Goal: Task Accomplishment & Management: Complete application form

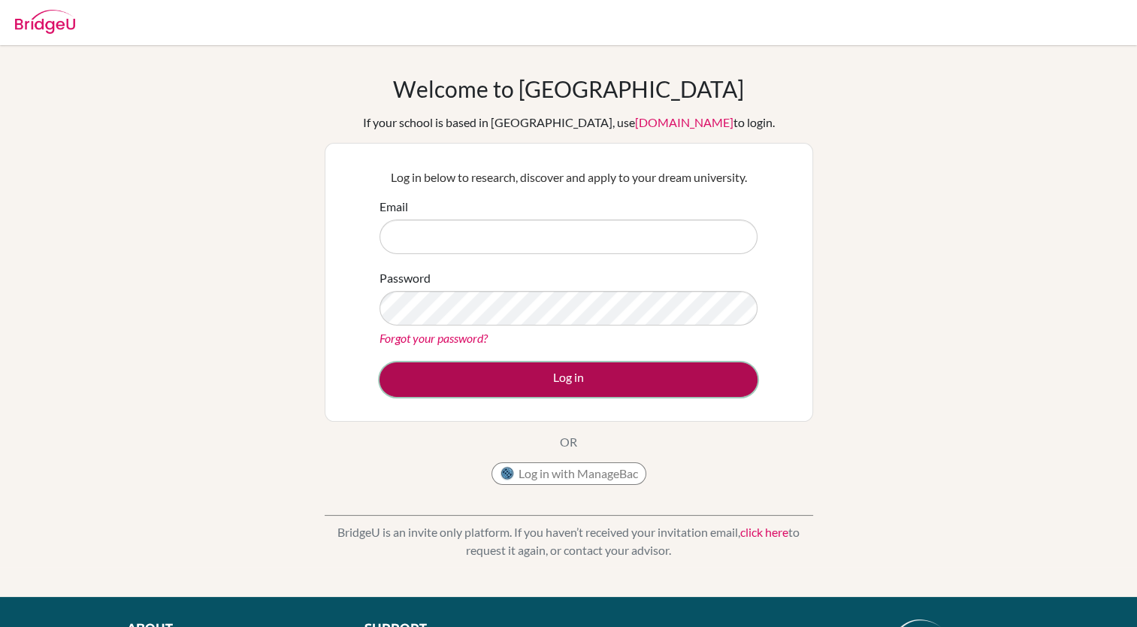
click at [568, 371] on button "Log in" at bounding box center [568, 379] width 378 height 35
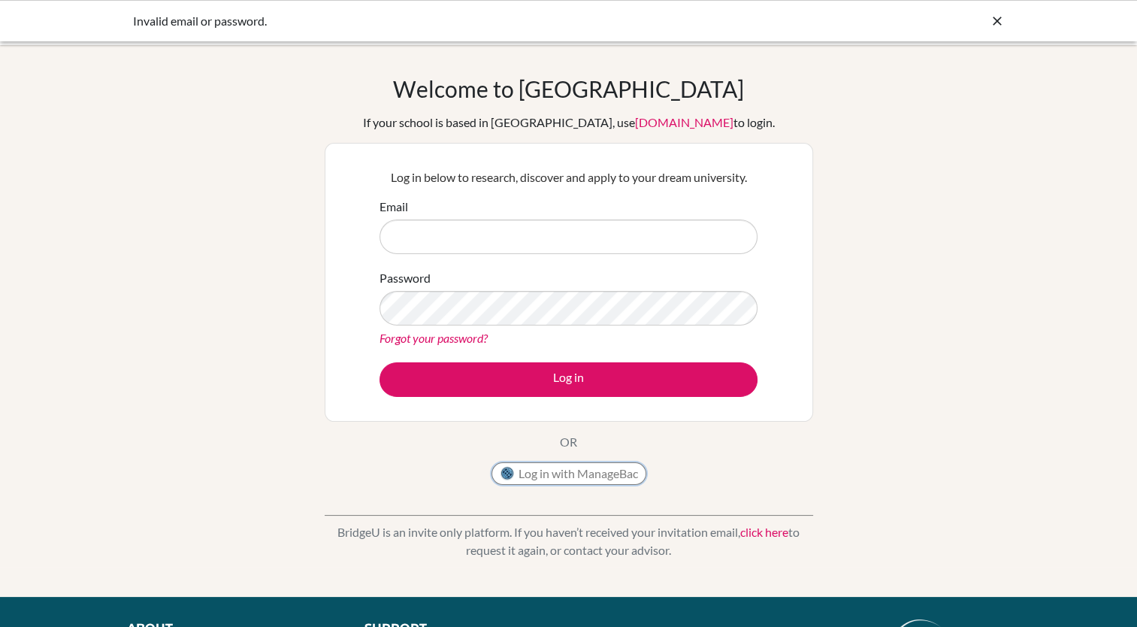
click at [580, 469] on button "Log in with ManageBac" at bounding box center [568, 473] width 155 height 23
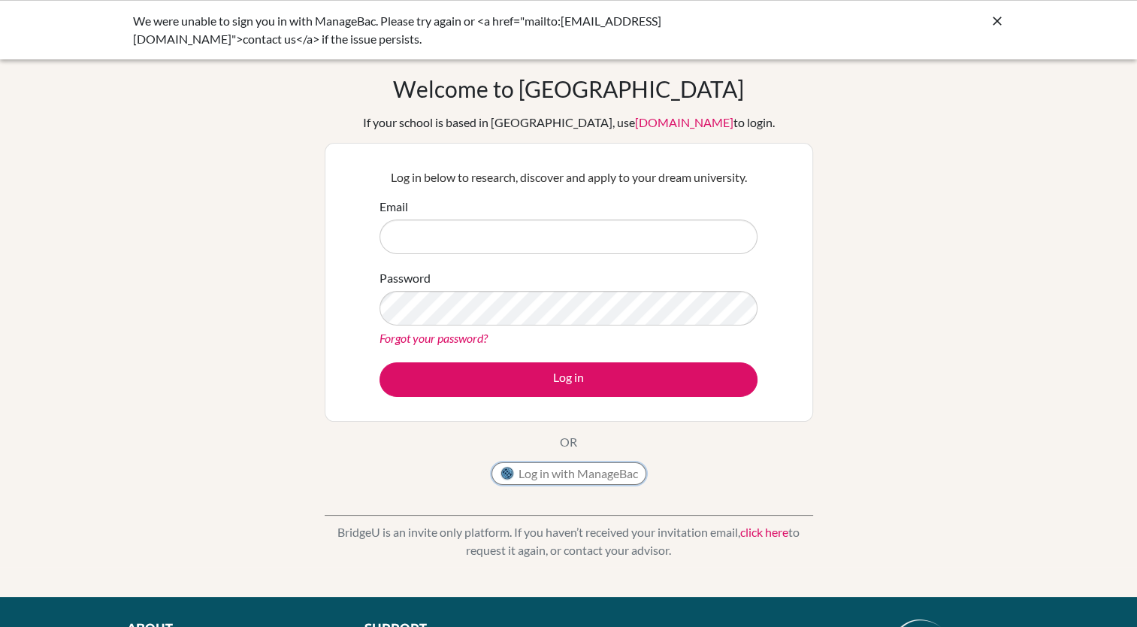
click at [572, 474] on button "Log in with ManageBac" at bounding box center [568, 473] width 155 height 23
click at [445, 243] on input "Email" at bounding box center [568, 236] width 378 height 35
drag, startPoint x: 985, startPoint y: 246, endPoint x: 751, endPoint y: 246, distance: 233.6
click at [982, 246] on div "Welcome to BridgeU If your school is based in China, use app.bridge-u.com.cn to…" at bounding box center [568, 320] width 1137 height 491
click at [424, 236] on input "Email" at bounding box center [568, 236] width 378 height 35
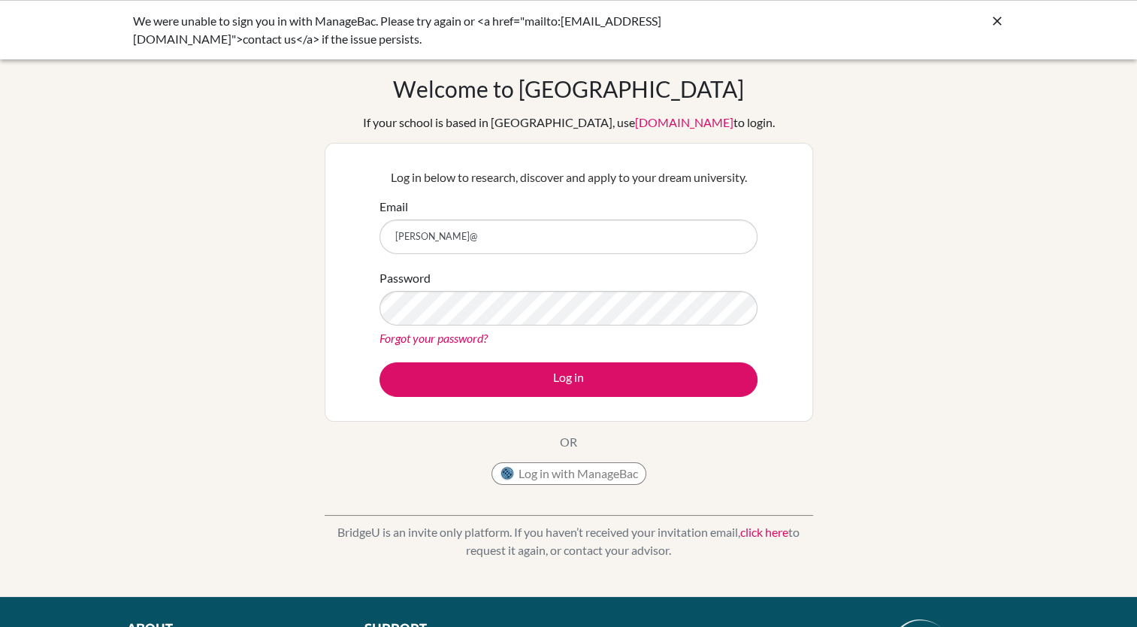
click at [951, 274] on div "Welcome to BridgeU If your school is based in China, use app.bridge-u.com.cn to…" at bounding box center [568, 320] width 1137 height 491
click at [424, 239] on input "g.jones@" at bounding box center [568, 236] width 378 height 35
type input "g.jones@bisvietnam.com"
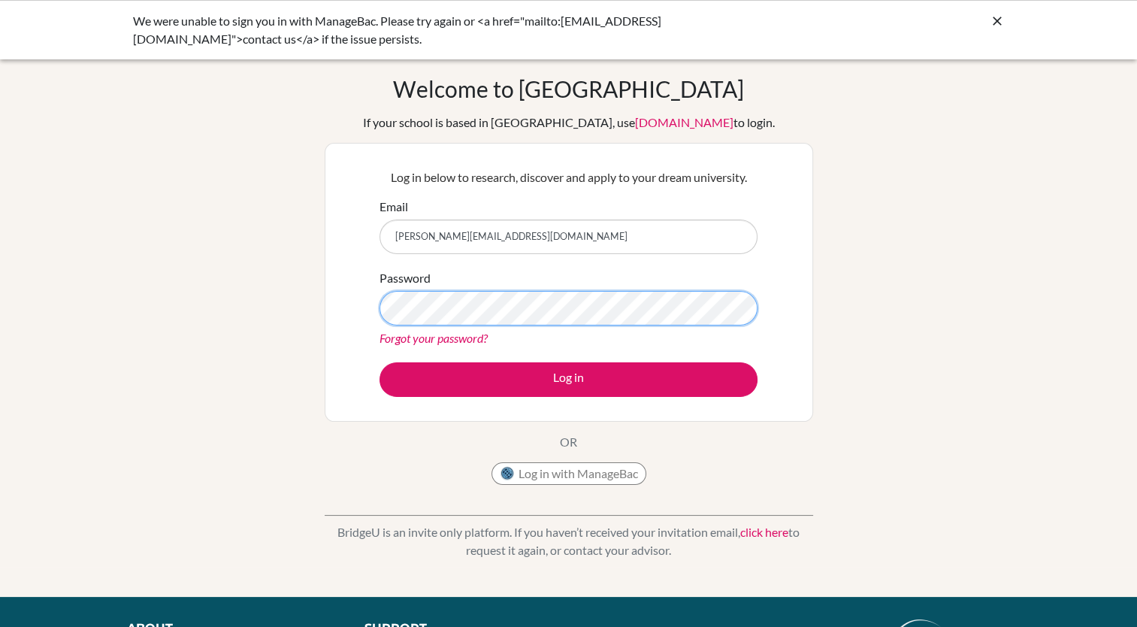
click at [334, 298] on div "Log in below to research, discover and apply to your dream university. Email g.…" at bounding box center [569, 282] width 488 height 279
click at [379, 362] on button "Log in" at bounding box center [568, 379] width 378 height 35
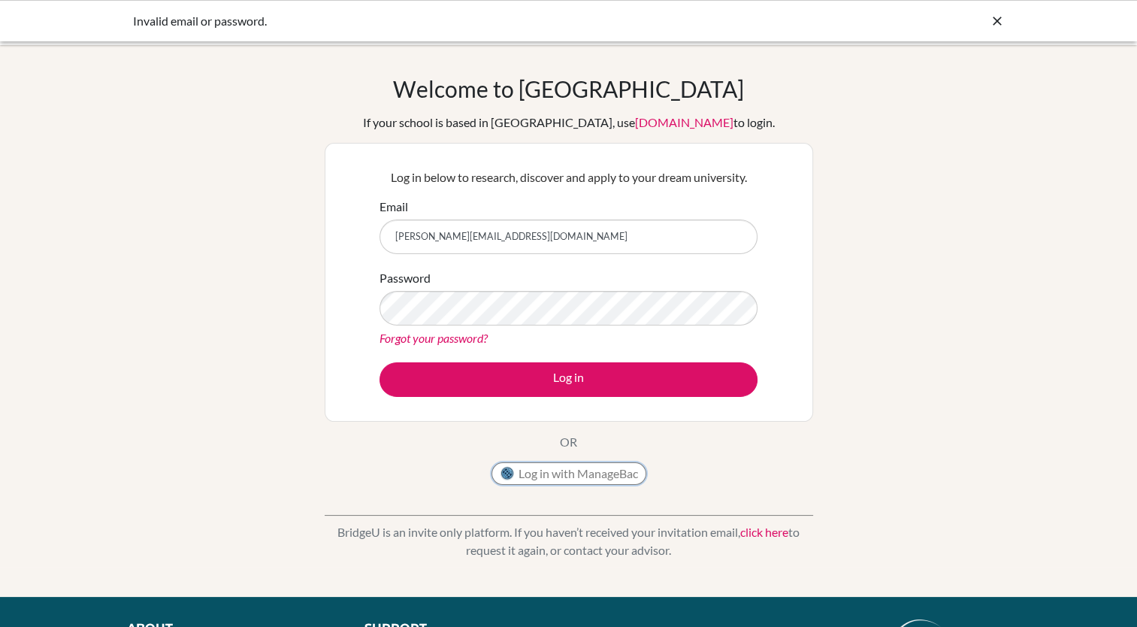
click at [557, 473] on button "Log in with ManageBac" at bounding box center [568, 473] width 155 height 23
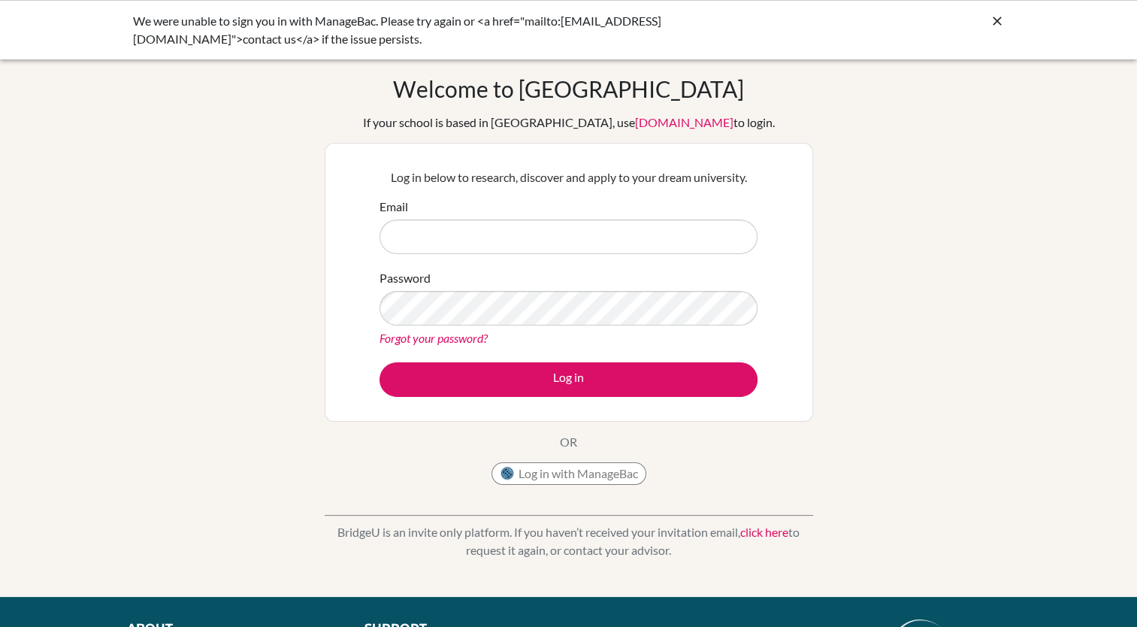
click at [454, 243] on input "Email" at bounding box center [568, 236] width 378 height 35
click at [983, 327] on div "Welcome to [GEOGRAPHIC_DATA] If your school is based in [GEOGRAPHIC_DATA], use …" at bounding box center [568, 320] width 1137 height 491
click at [556, 250] on input "Email" at bounding box center [568, 236] width 378 height 35
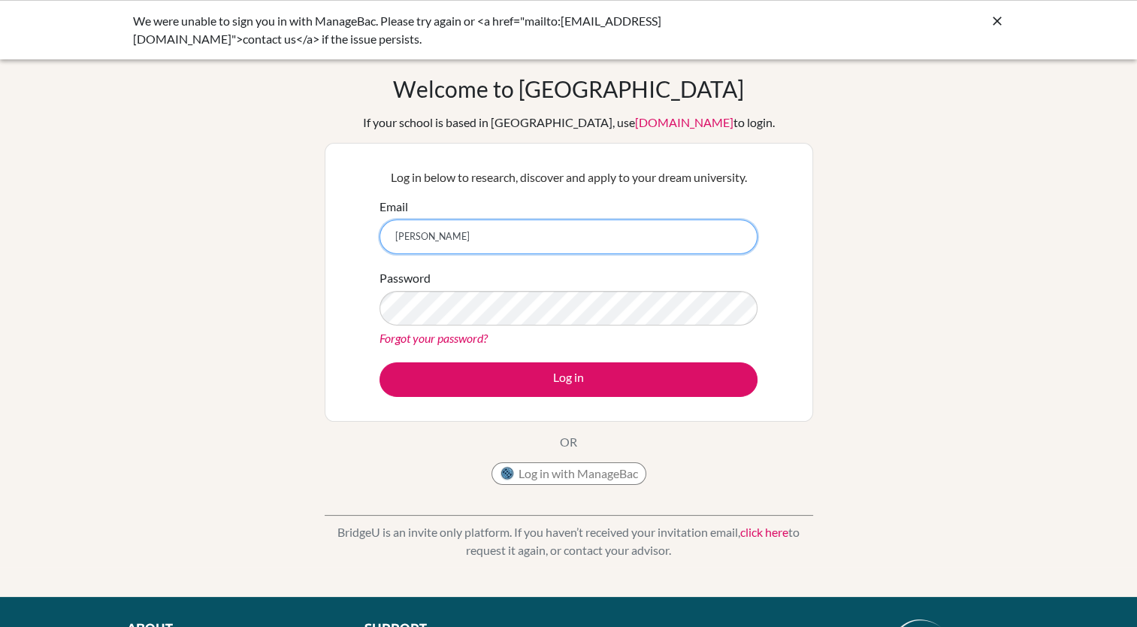
type input "[PERSON_NAME][EMAIL_ADDRESS][DOMAIN_NAME]"
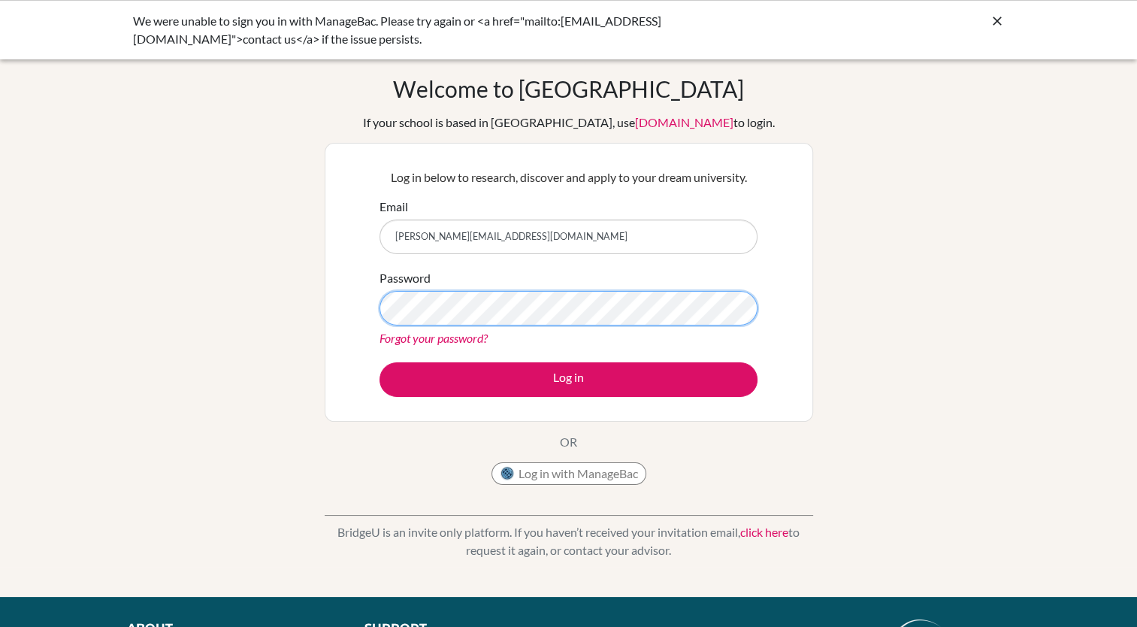
click at [343, 311] on div "Log in below to research, discover and apply to your dream university. Email g.…" at bounding box center [569, 282] width 488 height 279
click at [379, 362] on button "Log in" at bounding box center [568, 379] width 378 height 35
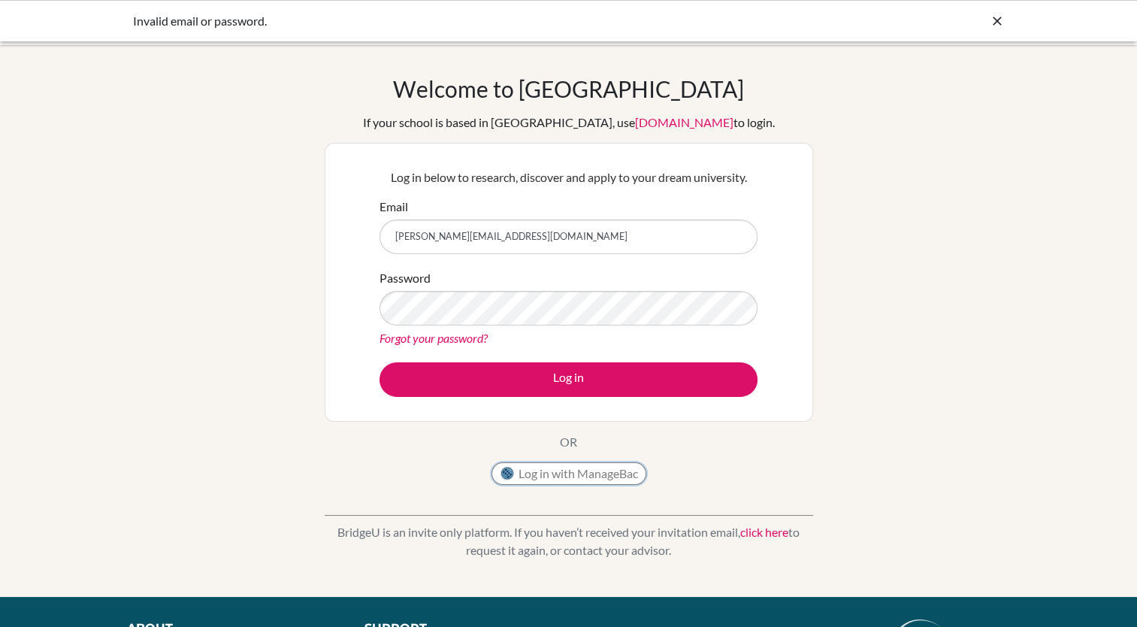
click at [551, 475] on button "Log in with ManageBac" at bounding box center [568, 473] width 155 height 23
click at [503, 237] on input "Email" at bounding box center [568, 236] width 378 height 35
click at [478, 230] on input "Email" at bounding box center [568, 236] width 378 height 35
click at [1082, 333] on div "Welcome to [GEOGRAPHIC_DATA] If your school is based in [GEOGRAPHIC_DATA], use …" at bounding box center [568, 320] width 1137 height 491
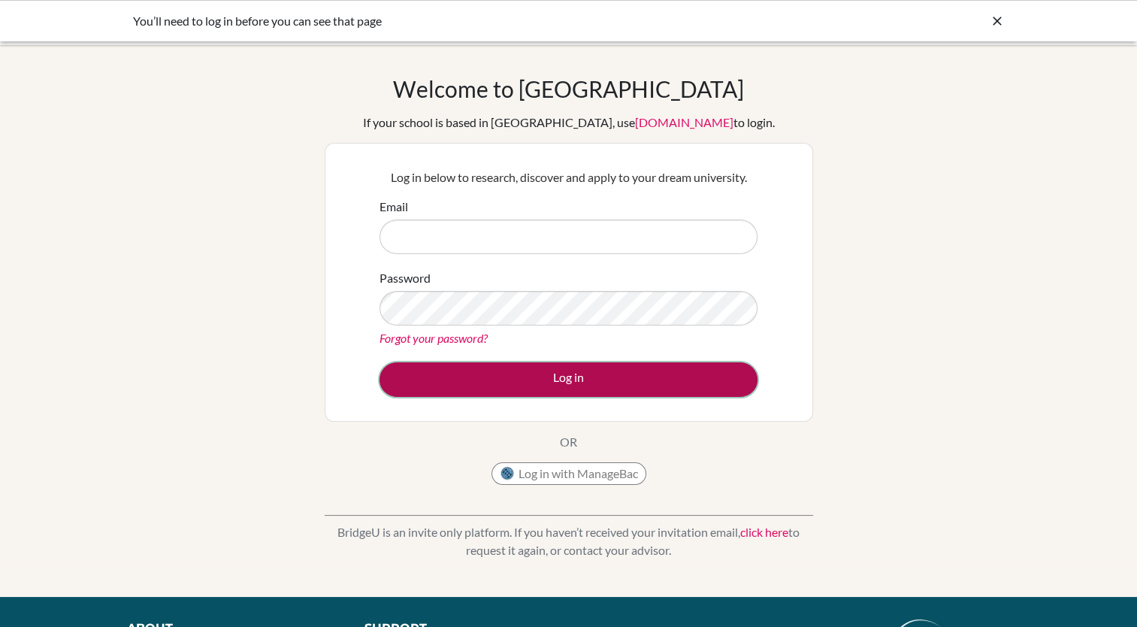
click at [561, 381] on button "Log in" at bounding box center [568, 379] width 378 height 35
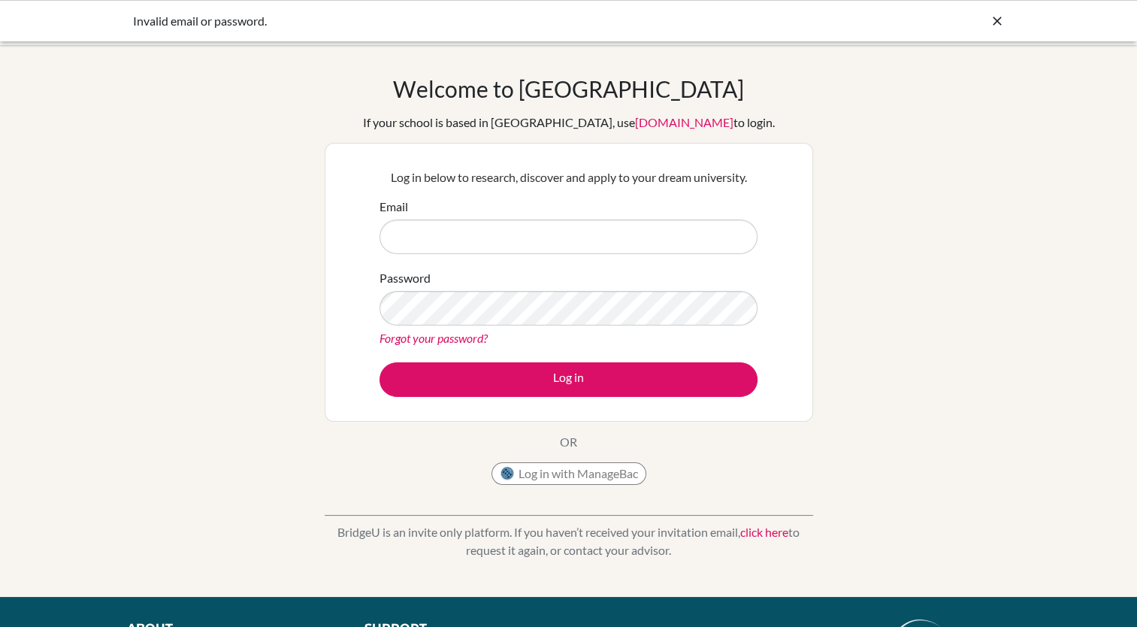
click at [463, 240] on input "Email" at bounding box center [568, 236] width 378 height 35
type input "g."
click at [565, 473] on button "Log in with ManageBac" at bounding box center [568, 473] width 155 height 23
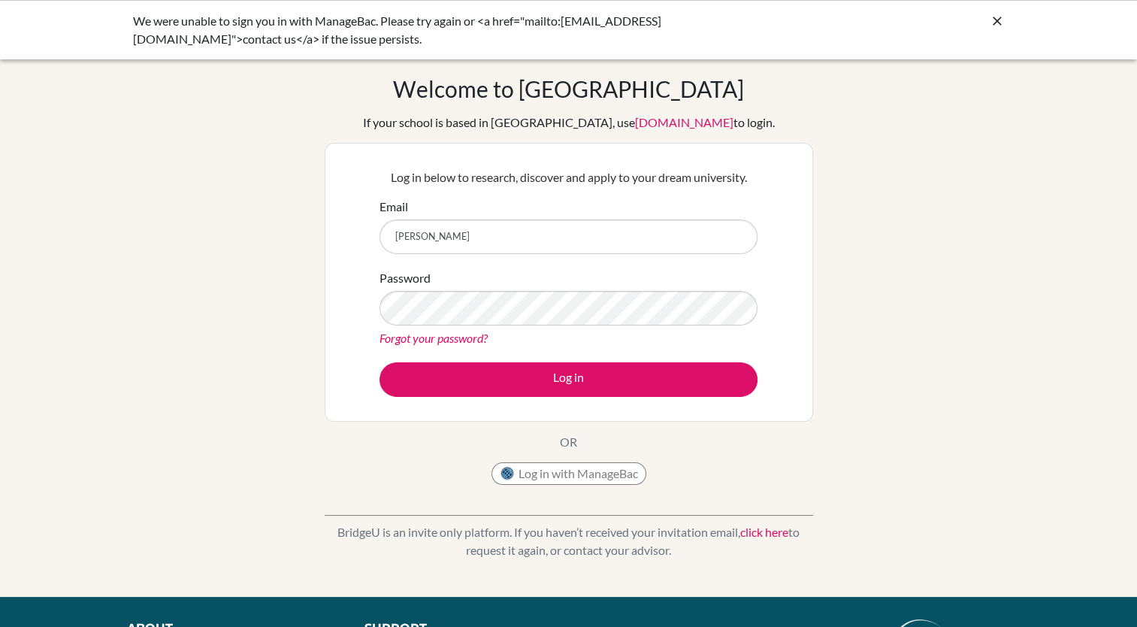
type input "g.jones@bisvietnam.com"
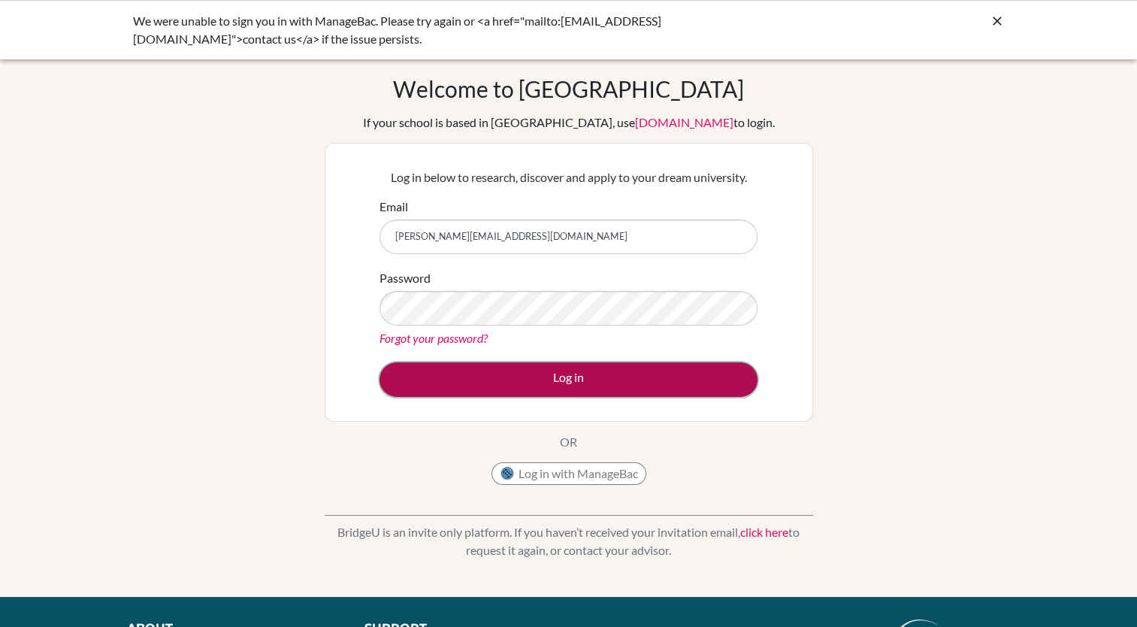
click at [538, 386] on button "Log in" at bounding box center [568, 379] width 378 height 35
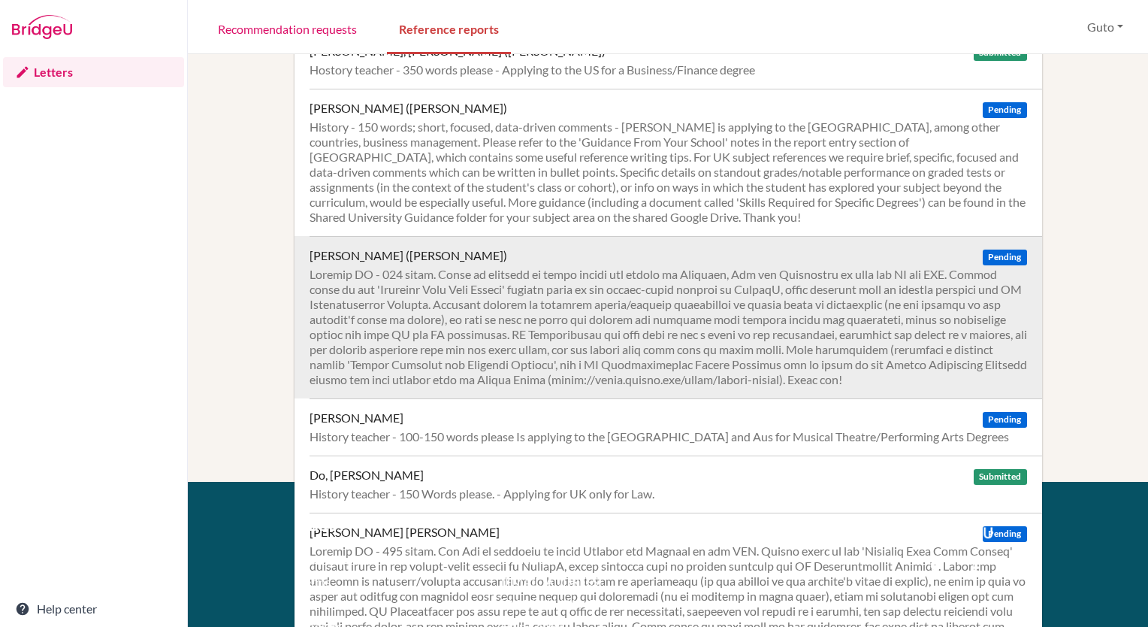
scroll to position [342, 0]
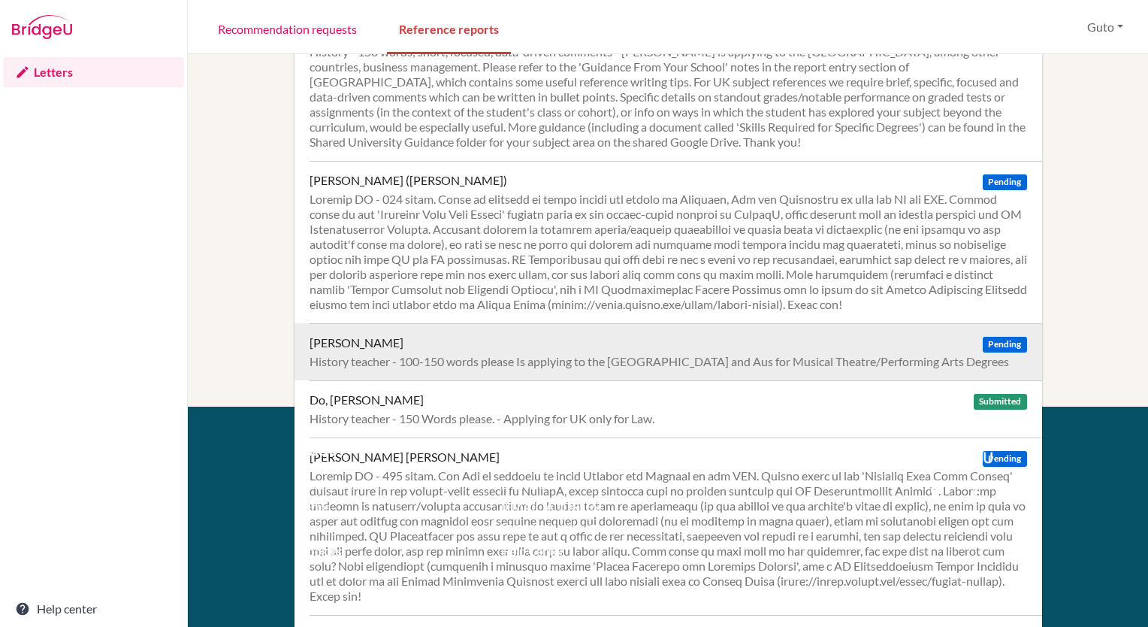
click at [775, 354] on div "History teacher - 100-150 words please Is applying to the [GEOGRAPHIC_DATA] and…" at bounding box center [668, 361] width 717 height 15
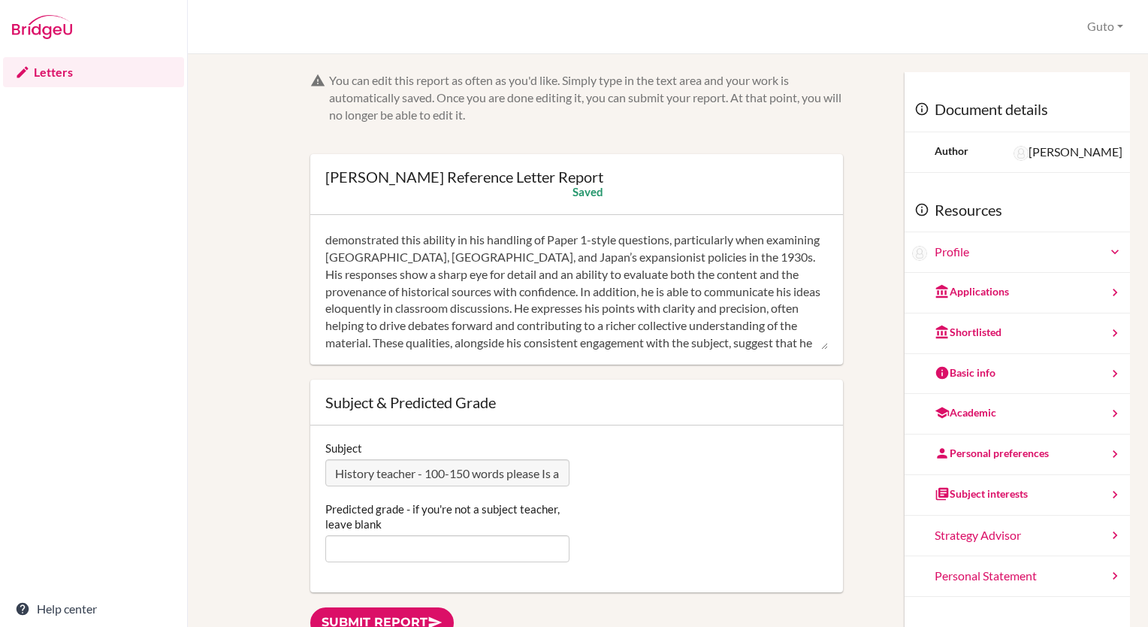
scroll to position [53, 0]
type textarea "[PERSON_NAME] has shown diligence and, critically, a willingness to act upon fe…"
click at [457, 542] on input "Predicted grade - if you're not a subject teacher, leave blank" at bounding box center [446, 548] width 243 height 27
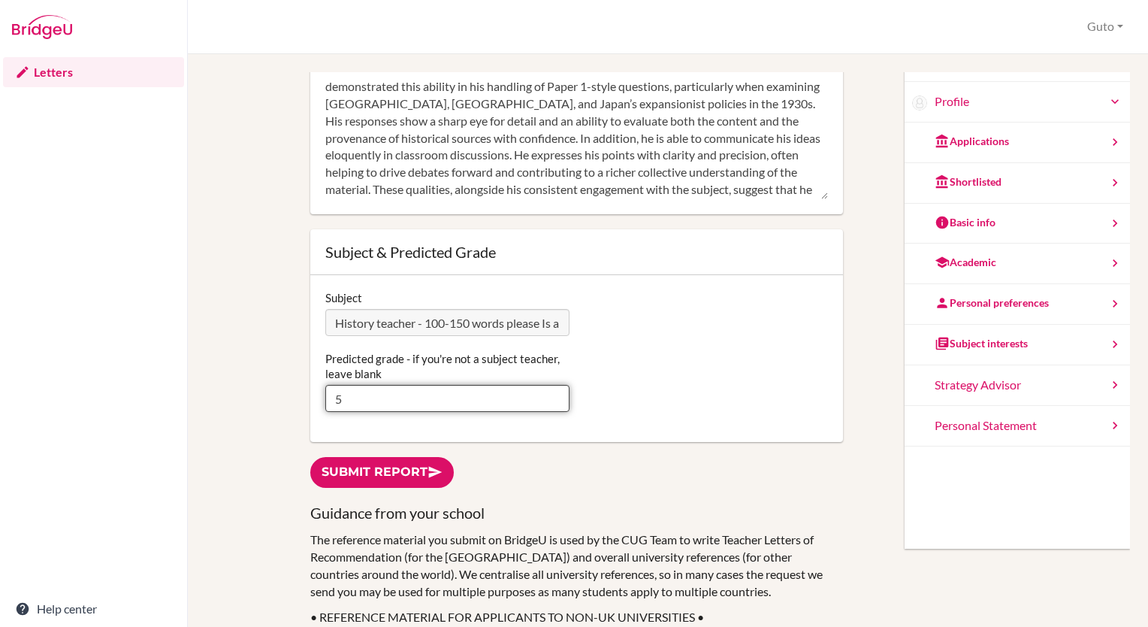
scroll to position [0, 0]
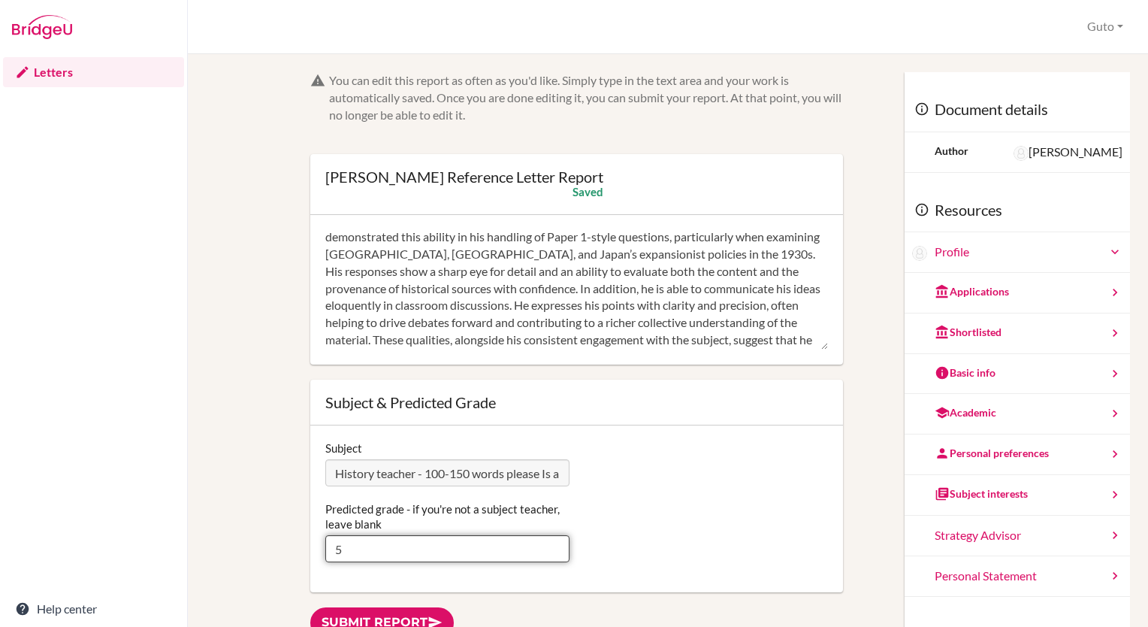
type input "5"
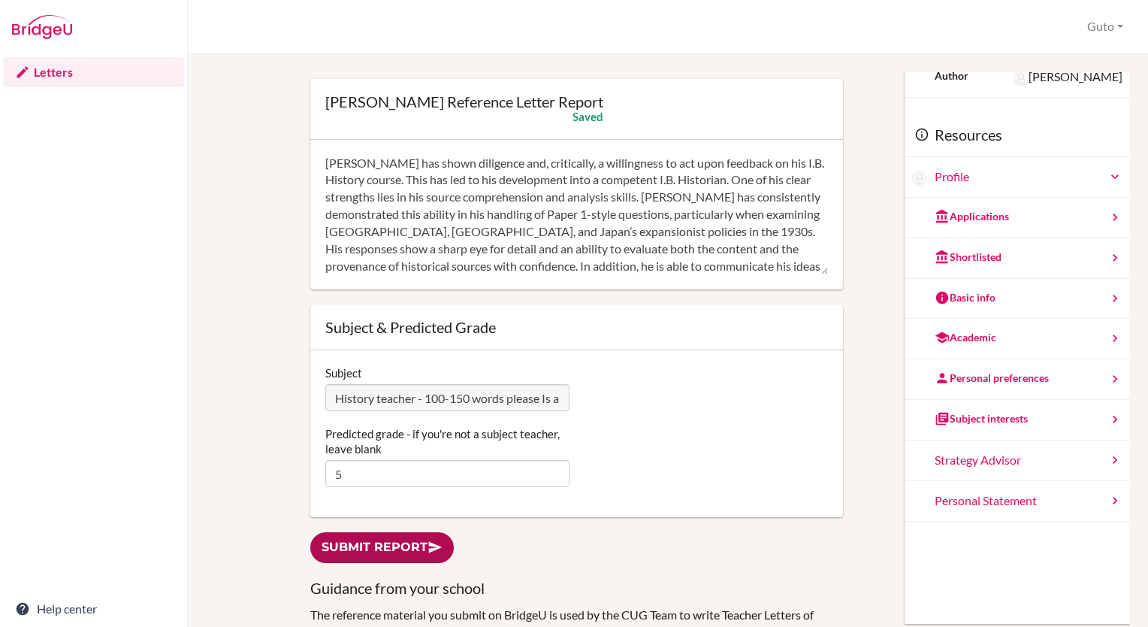
click at [408, 542] on link "Submit report" at bounding box center [381, 547] width 143 height 31
